Goal: Find contact information: Find contact information

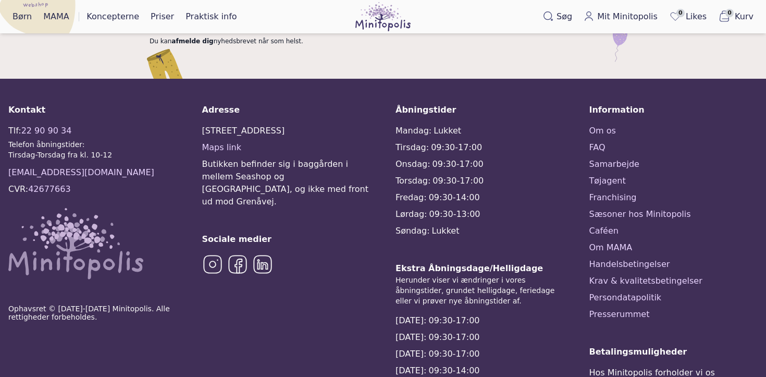
scroll to position [2626, 0]
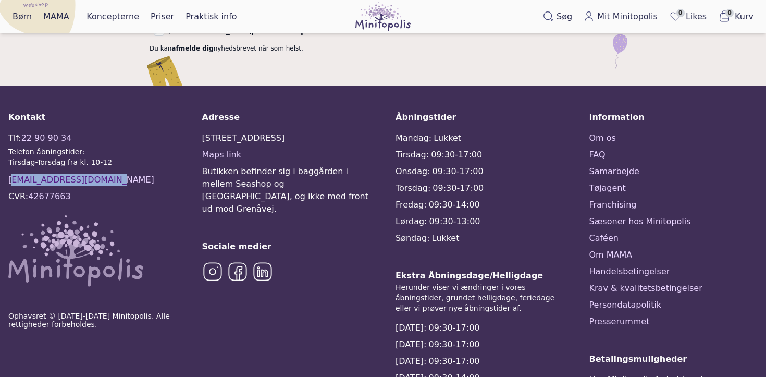
drag, startPoint x: 107, startPoint y: 126, endPoint x: 0, endPoint y: 125, distance: 107.4
click at [0, 125] on div "Kontakt Tlf: [PHONE_NUMBER] Telefon åbningstider: Tirsdag-Torsdag fra kl. 10-12…" at bounding box center [383, 306] width 766 height 440
copy link "[EMAIL_ADDRESS][DOMAIN_NAME]"
click at [105, 133] on div "Tlf: [PHONE_NUMBER] Telefon åbningstider: Tirsdag-Torsdag fra kl. 10-12 [EMAIL_…" at bounding box center [92, 209] width 169 height 154
drag, startPoint x: 111, startPoint y: 123, endPoint x: 103, endPoint y: 125, distance: 8.6
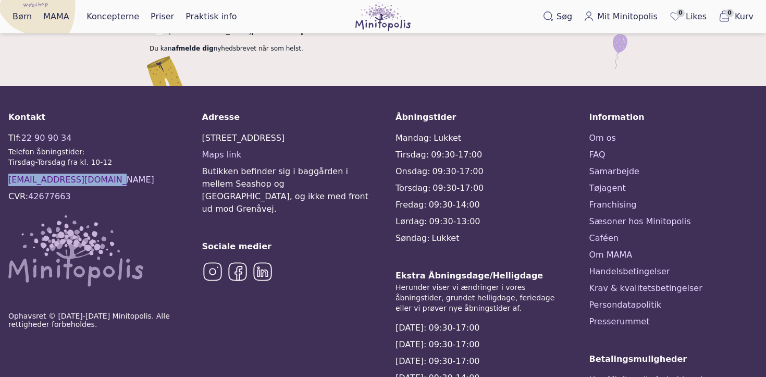
click at [103, 132] on div "Tlf: [PHONE_NUMBER] Telefon åbningstider: Tirsdag-Torsdag fra kl. 10-12 [EMAIL_…" at bounding box center [92, 209] width 169 height 154
copy div "[EMAIL_ADDRESS][DOMAIN_NAME]"
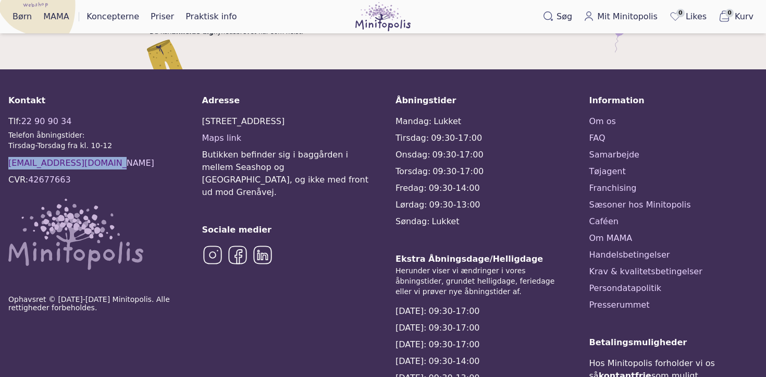
scroll to position [2643, 0]
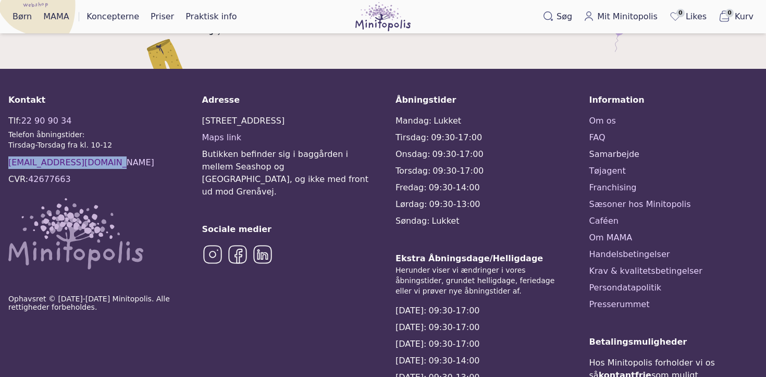
click at [614, 148] on link "Samarbejde" at bounding box center [674, 154] width 169 height 13
